Goal: Entertainment & Leisure: Browse casually

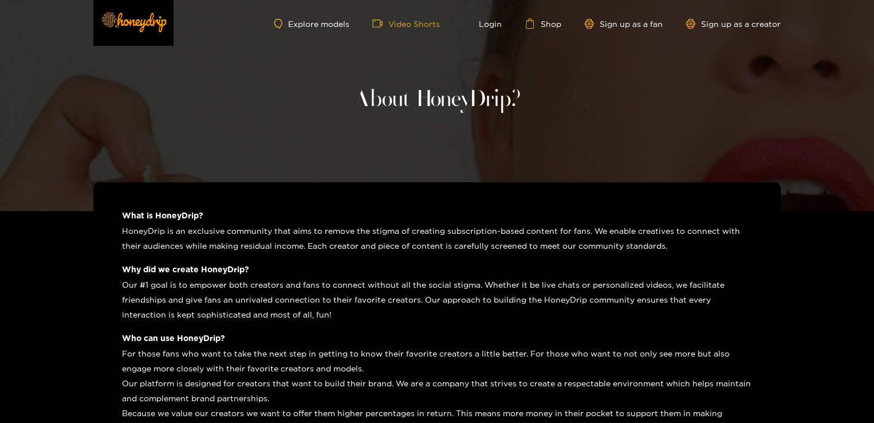
click at [418, 23] on link "Video Shorts" at bounding box center [406, 23] width 68 height 10
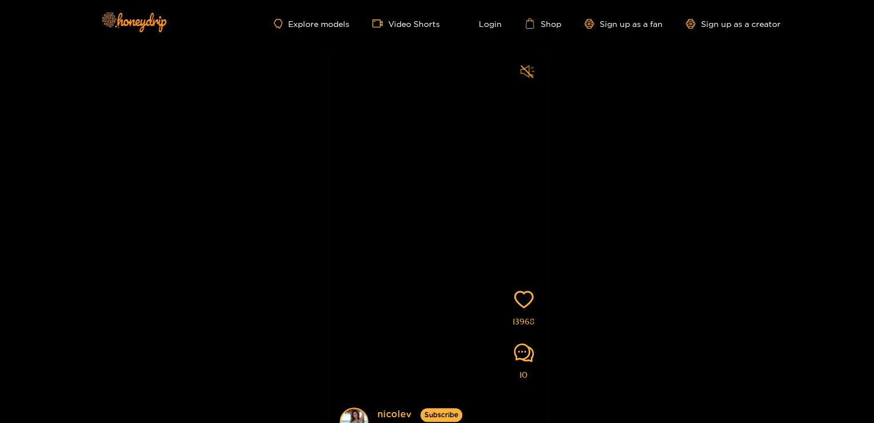
click at [522, 71] on icon "sound" at bounding box center [527, 71] width 14 height 14
click at [795, 125] on div "[PERSON_NAME] Subscribe Videos are of actual models on the site 13968 10" at bounding box center [437, 235] width 874 height 376
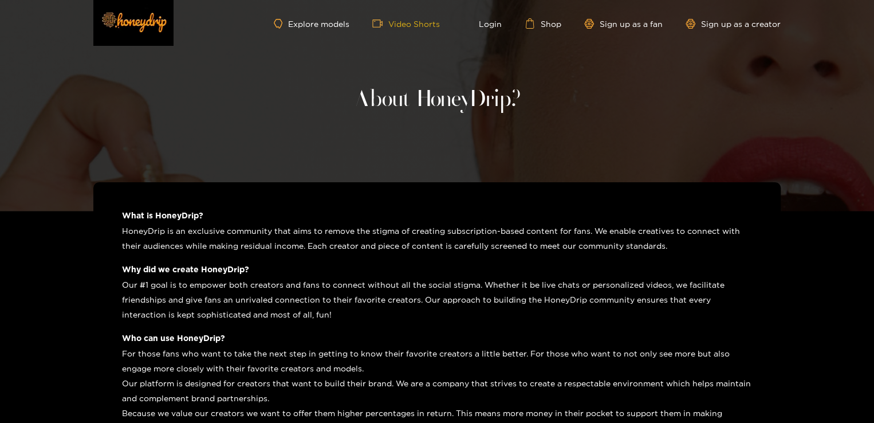
click at [429, 27] on link "Video Shorts" at bounding box center [406, 23] width 68 height 10
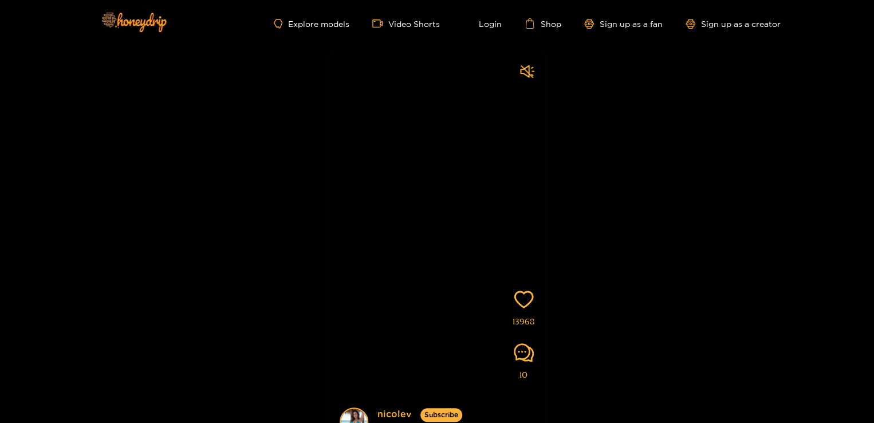
click at [621, 107] on div "[PERSON_NAME] Subscribe Videos are of actual models on the site 13968 10" at bounding box center [437, 235] width 874 height 376
click at [316, 21] on link "Explore models" at bounding box center [312, 24] width 76 height 10
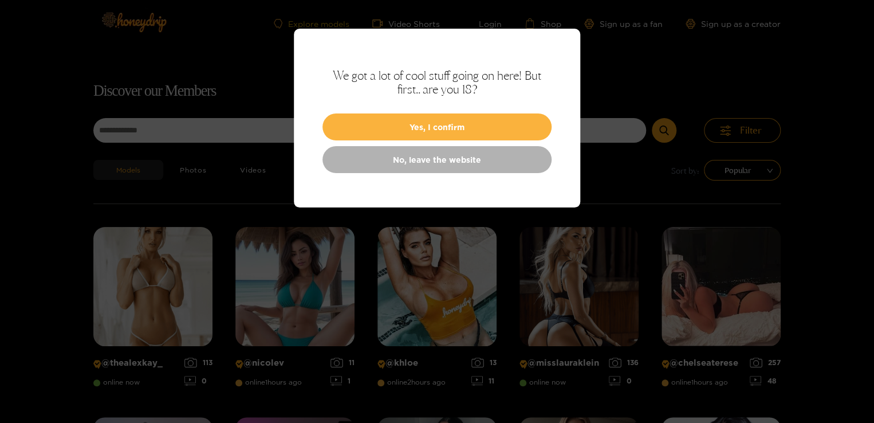
scroll to position [73, 0]
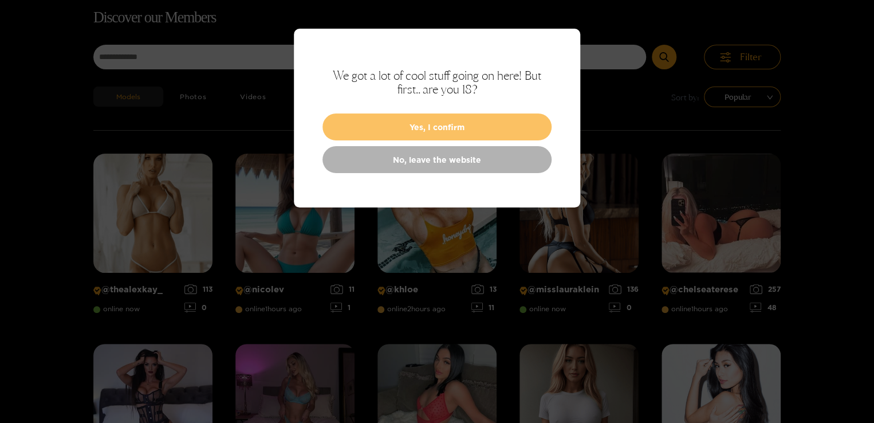
click at [439, 128] on button "Yes, I confirm" at bounding box center [436, 126] width 229 height 27
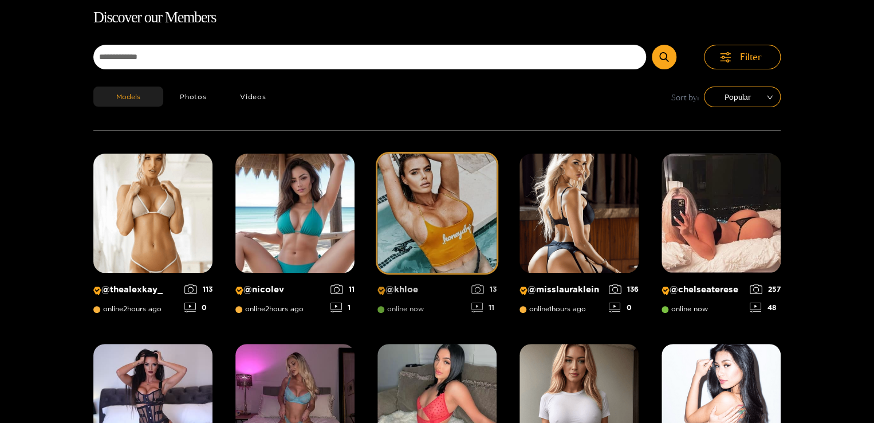
click at [445, 208] on img at bounding box center [436, 213] width 119 height 119
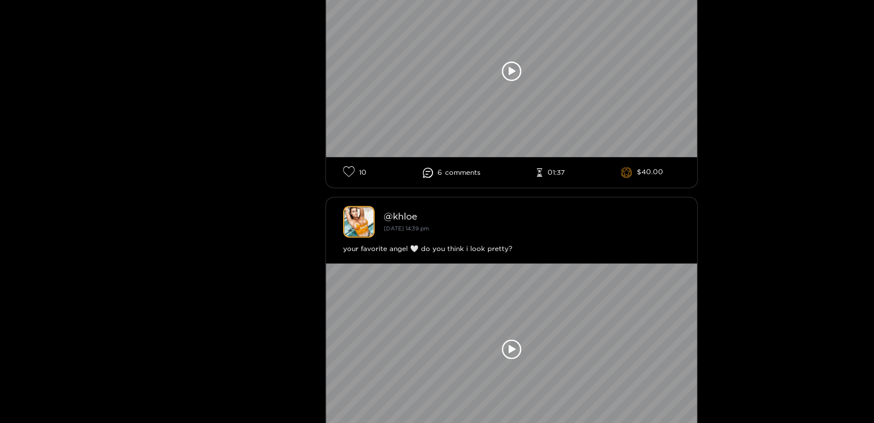
scroll to position [733, 0]
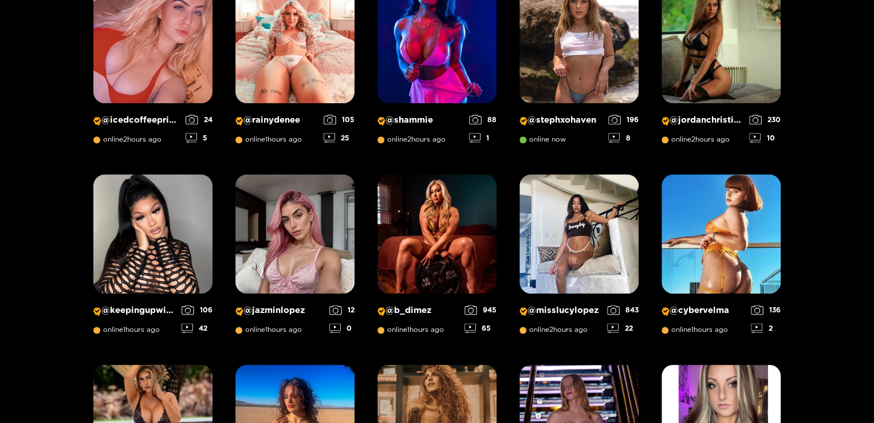
scroll to position [646, 0]
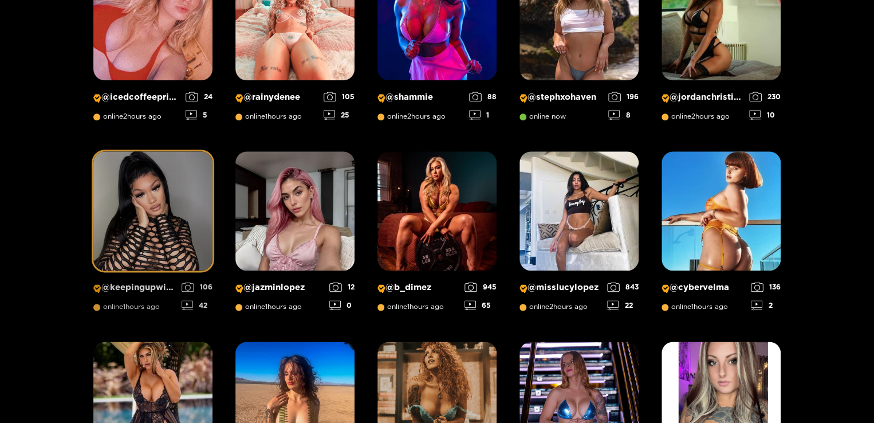
click at [133, 202] on img at bounding box center [152, 210] width 119 height 119
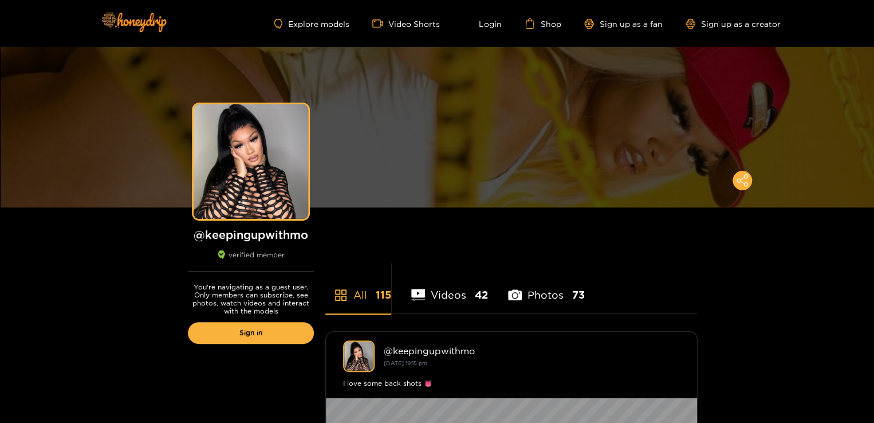
click at [522, 294] on li "Photos 73" at bounding box center [546, 288] width 77 height 52
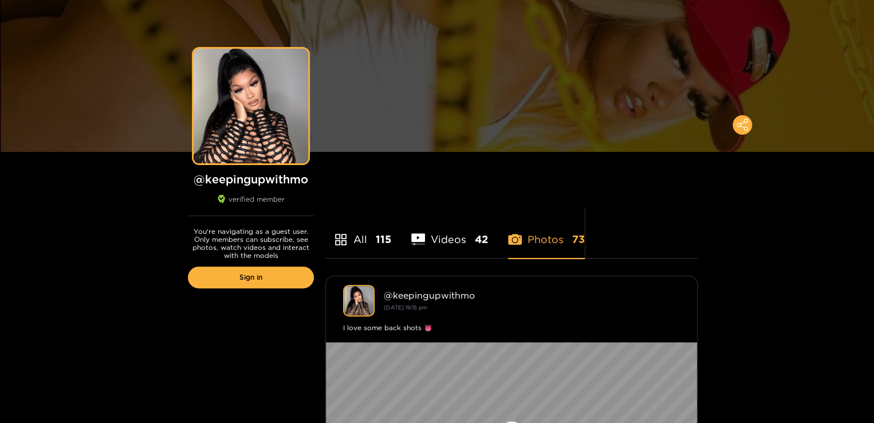
scroll to position [92, 0]
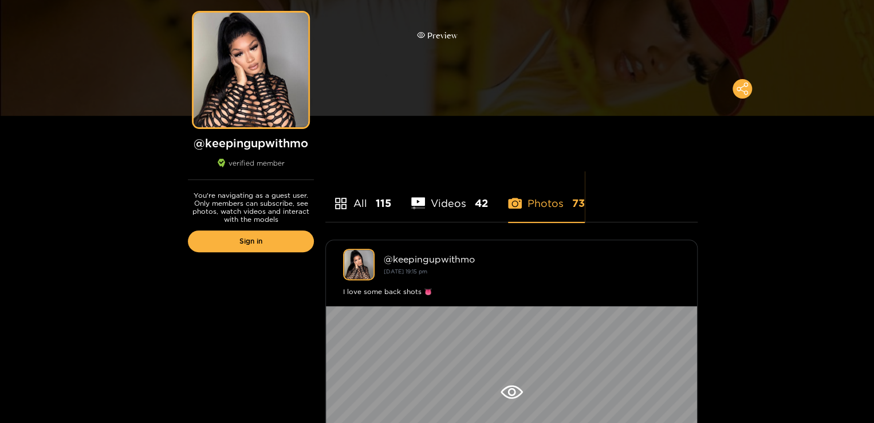
scroll to position [204, 0]
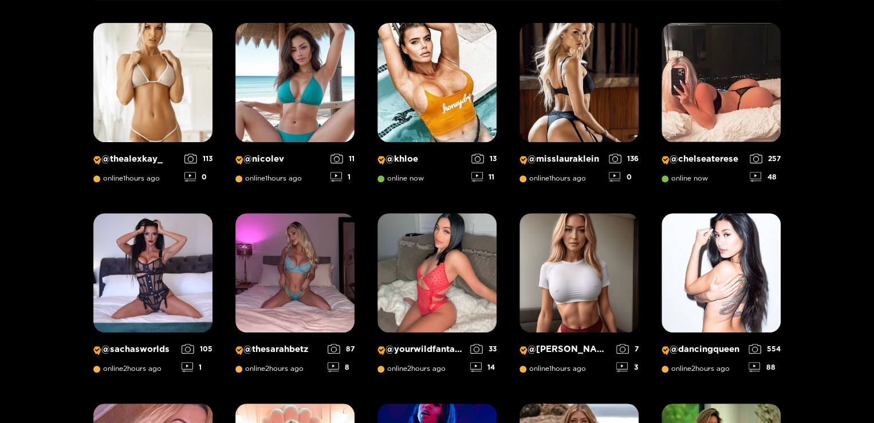
scroll to position [73, 0]
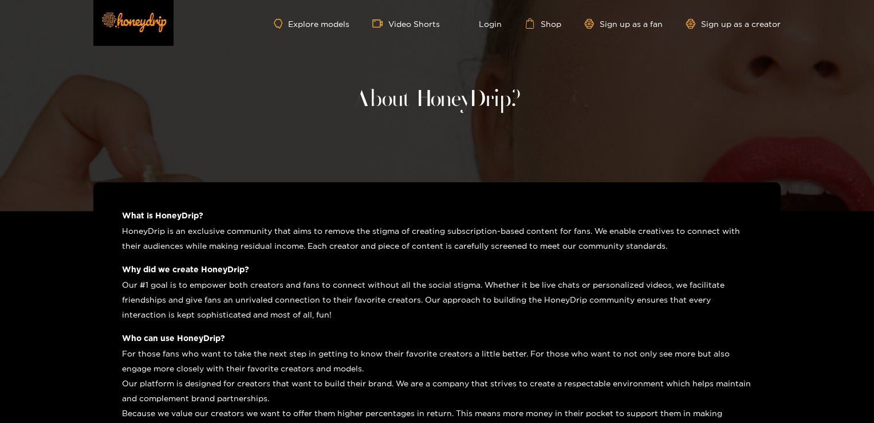
click at [122, 212] on h3 "What is HoneyDrip?" at bounding box center [437, 215] width 630 height 9
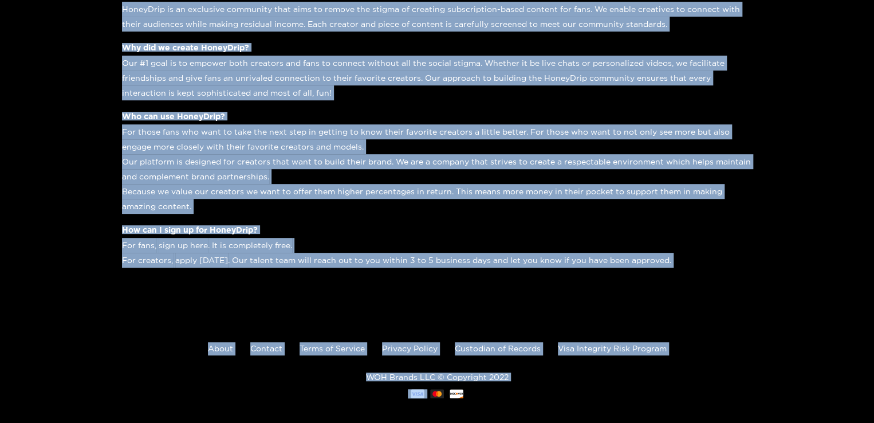
scroll to position [231, 0]
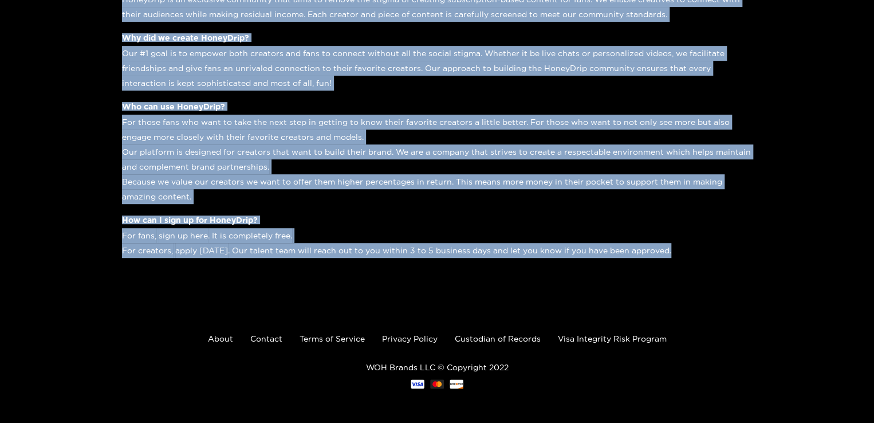
drag, startPoint x: 124, startPoint y: 213, endPoint x: 667, endPoint y: 254, distance: 544.5
click at [667, 254] on div "What is HoneyDrip? HoneyDrip is an exclusive community that aims to remove the …" at bounding box center [436, 124] width 687 height 347
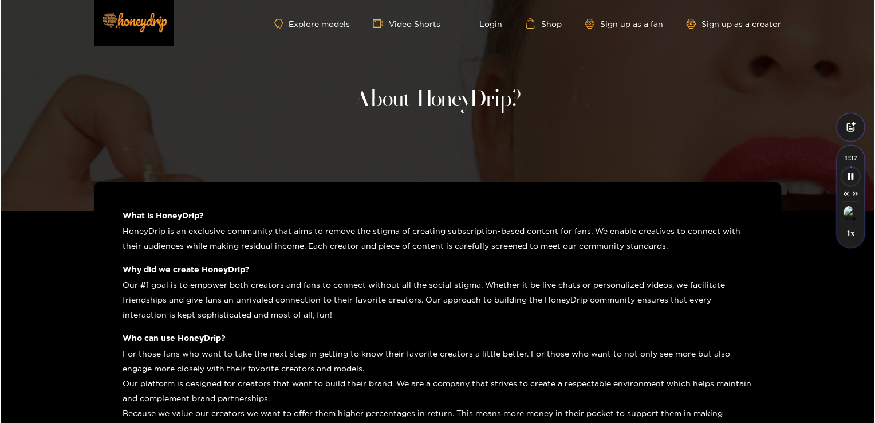
scroll to position [14, 0]
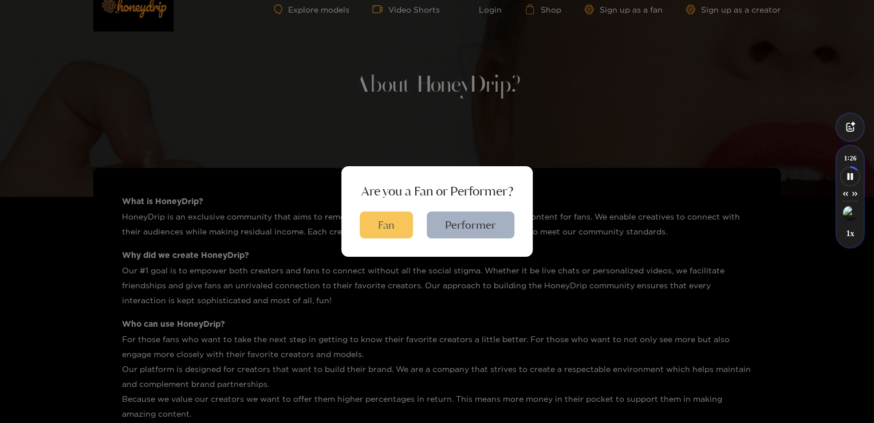
click at [399, 230] on button "Fan" at bounding box center [386, 224] width 53 height 27
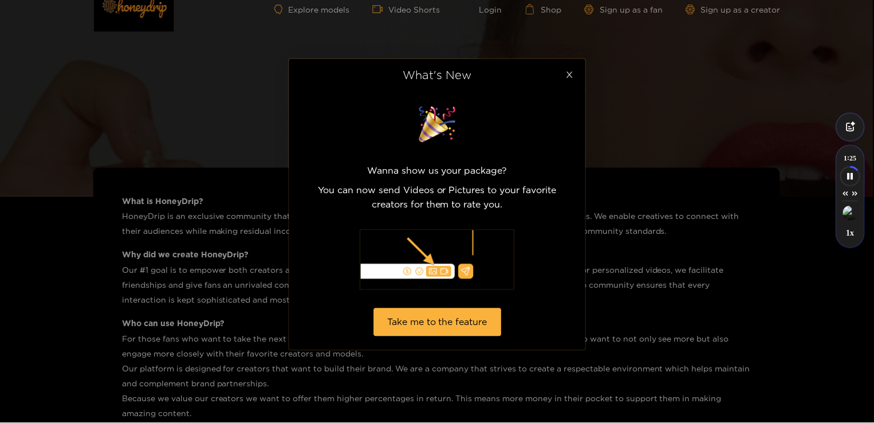
scroll to position [30, 0]
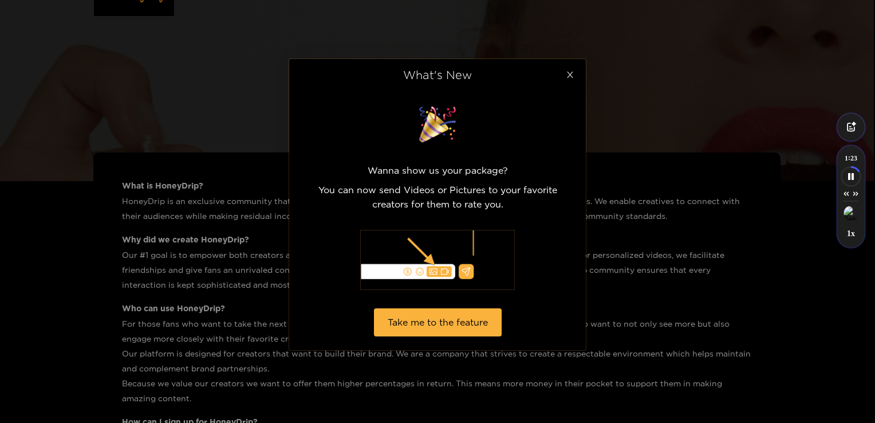
click at [568, 77] on icon "close" at bounding box center [570, 75] width 6 height 6
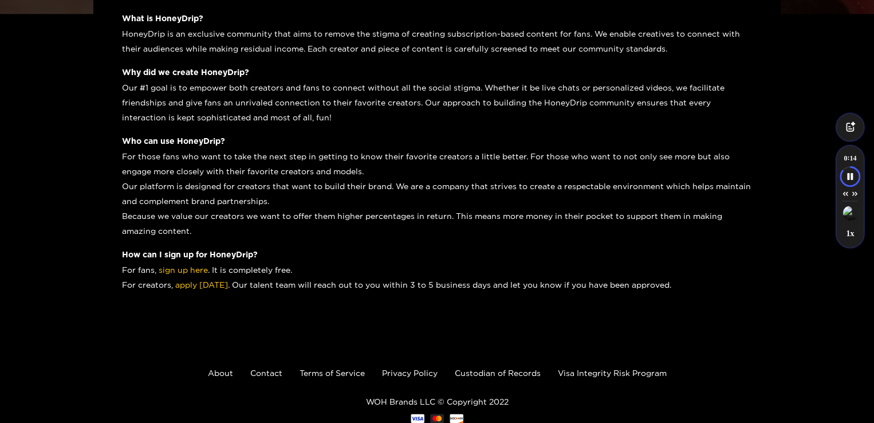
scroll to position [231, 0]
